Goal: Navigation & Orientation: Find specific page/section

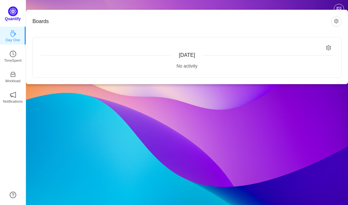
click at [14, 19] on p "Quantify" at bounding box center [13, 19] width 16 height 6
click at [338, 22] on button "button" at bounding box center [336, 21] width 10 height 10
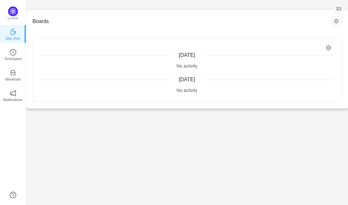
click at [324, 49] on div "[DATE] No activity [DATE] No activity" at bounding box center [187, 69] width 308 height 64
click at [327, 48] on icon "icon: setting" at bounding box center [329, 48] width 6 height 6
click at [334, 23] on button "button" at bounding box center [336, 21] width 10 height 10
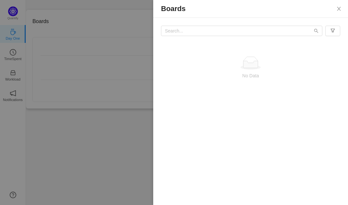
click at [76, 133] on div at bounding box center [174, 102] width 348 height 205
